Goal: Task Accomplishment & Management: Use online tool/utility

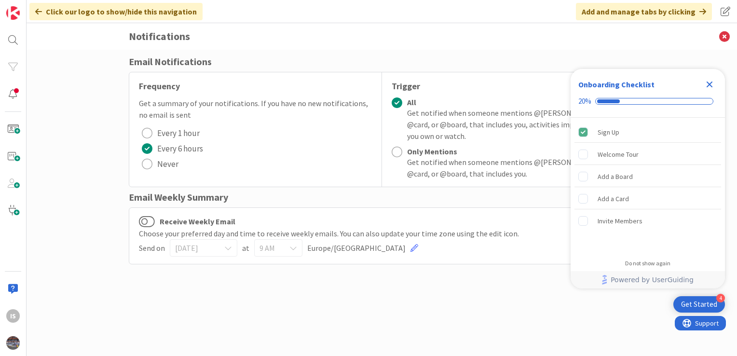
click at [710, 86] on icon "Close Checklist" at bounding box center [710, 85] width 12 height 12
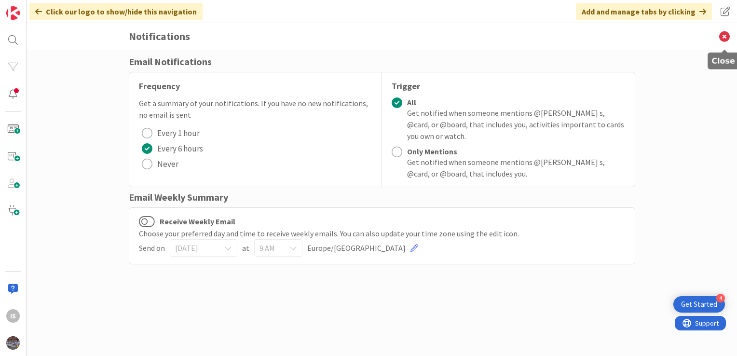
click at [728, 35] on icon at bounding box center [724, 36] width 25 height 27
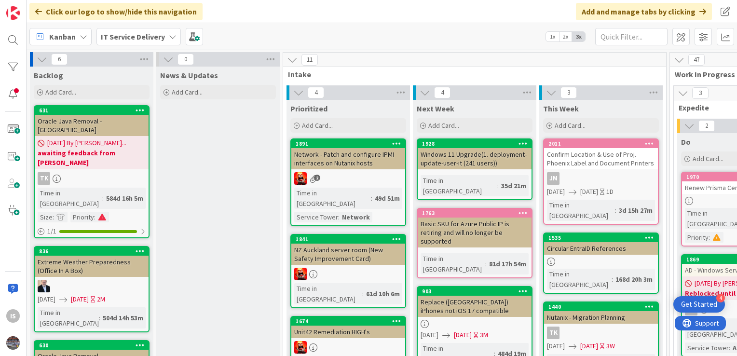
scroll to position [0, 615]
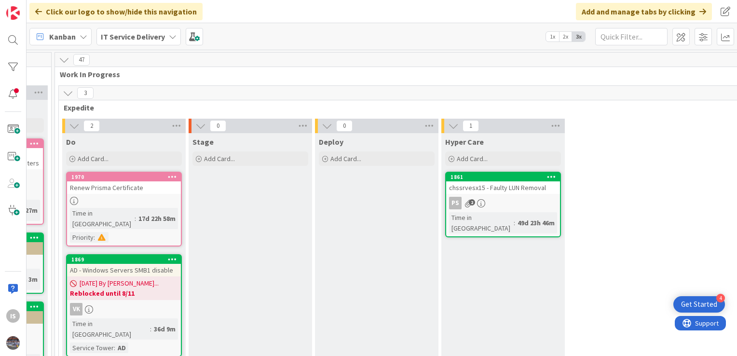
click at [671, 155] on div "2 Do Add Card... 1970 Renew Prisma Certificate Time in Column : 17d 22h 58m Pri…" at bounding box center [440, 244] width 759 height 251
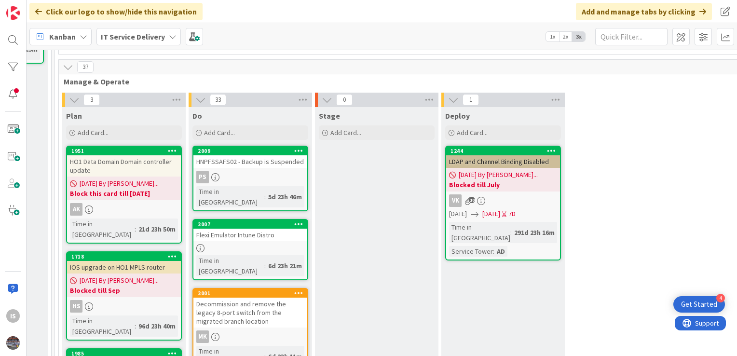
scroll to position [333, 615]
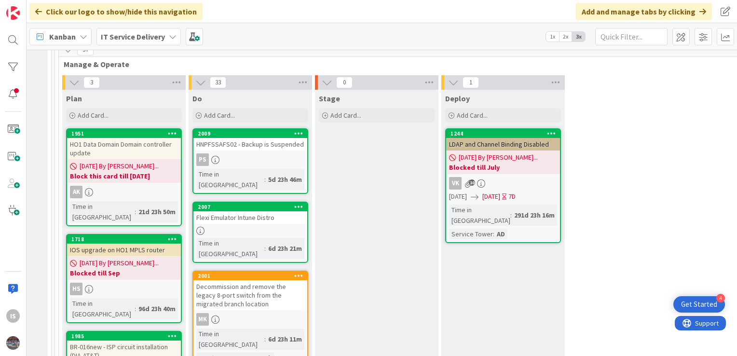
click at [237, 211] on div "Flexi Emulator Intune Distro" at bounding box center [250, 217] width 114 height 13
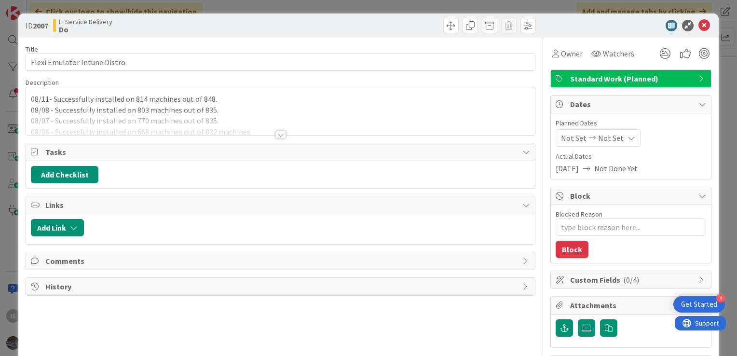
type textarea "x"
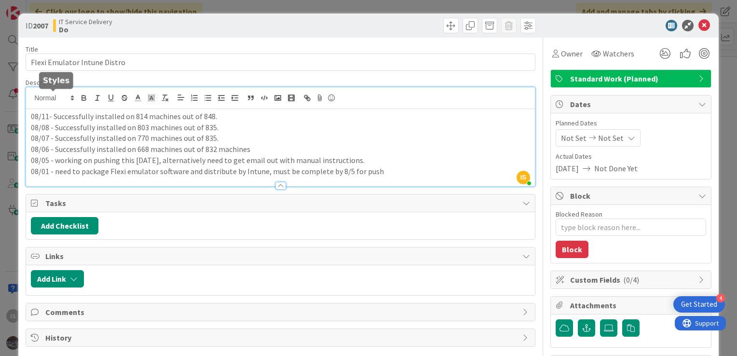
click at [32, 97] on div "IS Ilayaraja s just joined 08/11- Successfully installed on 814 machines out of…" at bounding box center [280, 136] width 509 height 99
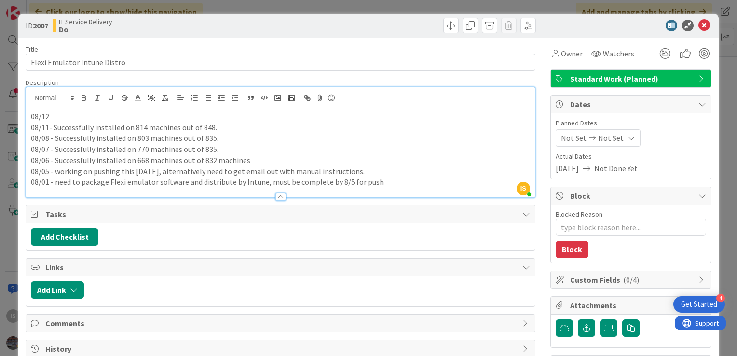
click at [54, 111] on p "08/12" at bounding box center [280, 116] width 499 height 11
drag, startPoint x: 213, startPoint y: 126, endPoint x: 54, endPoint y: 127, distance: 159.7
click at [54, 127] on p "08/11- Successfully installed on 814 machines out of 848." at bounding box center [280, 127] width 499 height 11
copy p "Successfully installed on 814 machines out of 848."
click at [92, 113] on p "08/12 - 821" at bounding box center [280, 116] width 499 height 11
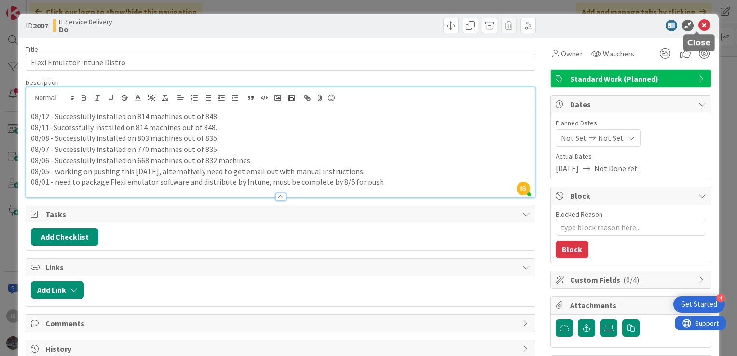
click at [699, 23] on icon at bounding box center [705, 26] width 12 height 12
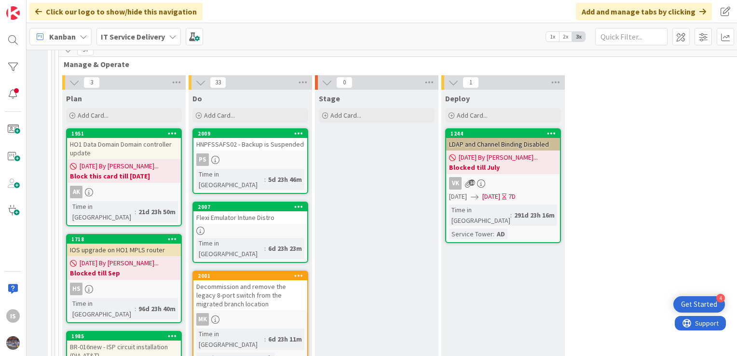
drag, startPoint x: 650, startPoint y: 123, endPoint x: 731, endPoint y: 209, distance: 118.2
click at [731, 209] on div "6 Backlog Add Card... 631 Oracle Java Removal - CHSSRVJVOSD01 01/06/2024 By Hel…" at bounding box center [382, 203] width 711 height 306
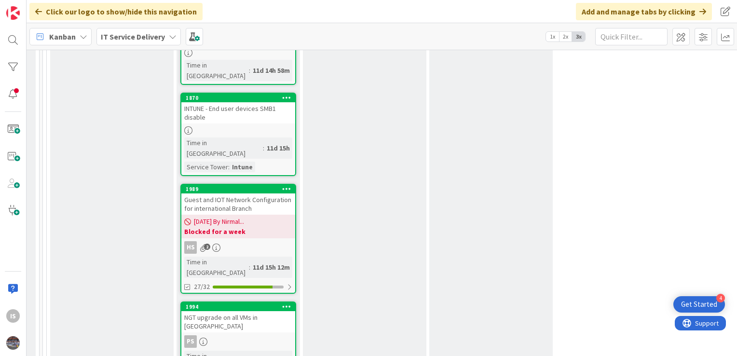
scroll to position [835, 627]
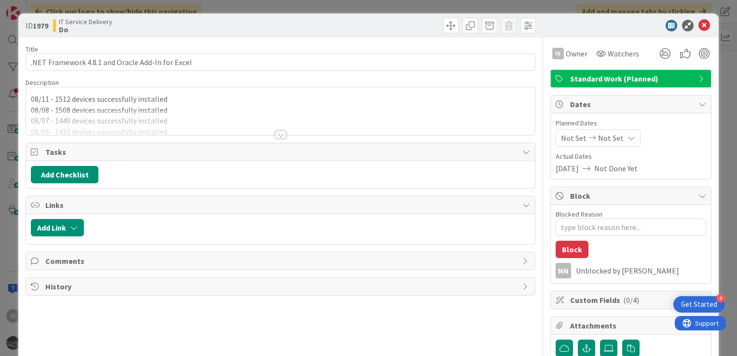
type textarea "x"
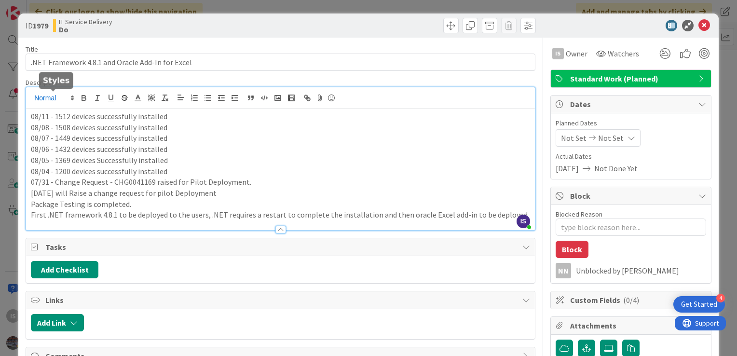
click at [30, 97] on div "IS Ilayaraja s just joined 08/11 - 1512 devices successfully installed 08/08 - …" at bounding box center [280, 158] width 509 height 143
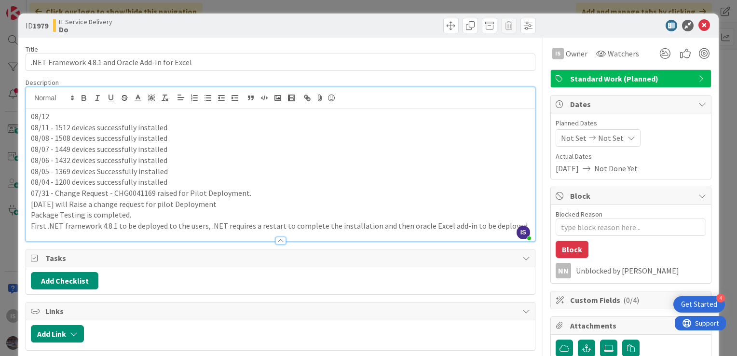
click at [73, 116] on p "08/12" at bounding box center [280, 116] width 499 height 11
click at [55, 126] on p "08/11 - 1512 devices successfully installed" at bounding box center [280, 127] width 499 height 11
click at [162, 130] on p "08/11 - 1512 devices successfully installed" at bounding box center [280, 127] width 499 height 11
drag, startPoint x: 162, startPoint y: 130, endPoint x: 62, endPoint y: 126, distance: 100.4
click at [62, 126] on p "08/11 - 1512 devices successfully installed" at bounding box center [280, 127] width 499 height 11
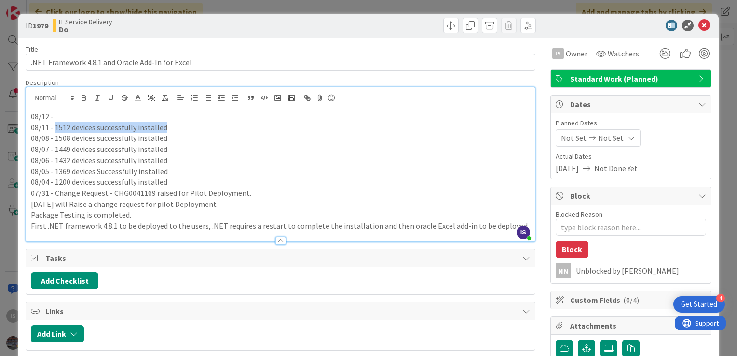
copy p "1512 devices successfully installed"
click at [71, 119] on p "08/12 -" at bounding box center [280, 116] width 499 height 11
click at [66, 115] on p "08/12 - 1512 devices successfully installed" at bounding box center [280, 116] width 499 height 11
type textarea "x"
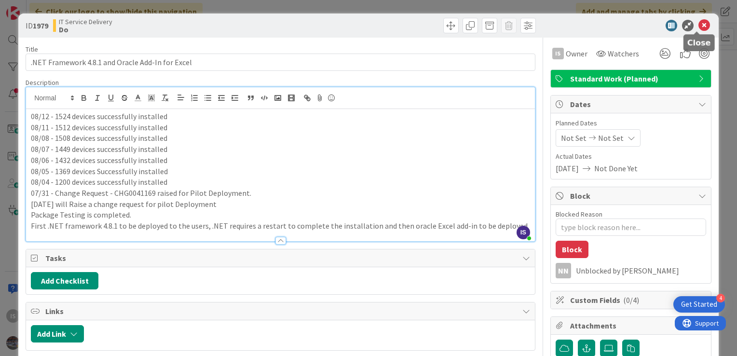
click at [699, 23] on icon at bounding box center [705, 26] width 12 height 12
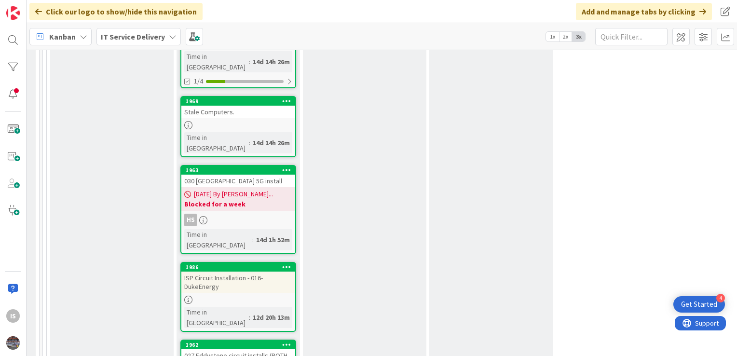
scroll to position [1298, 627]
